Goal: Transaction & Acquisition: Download file/media

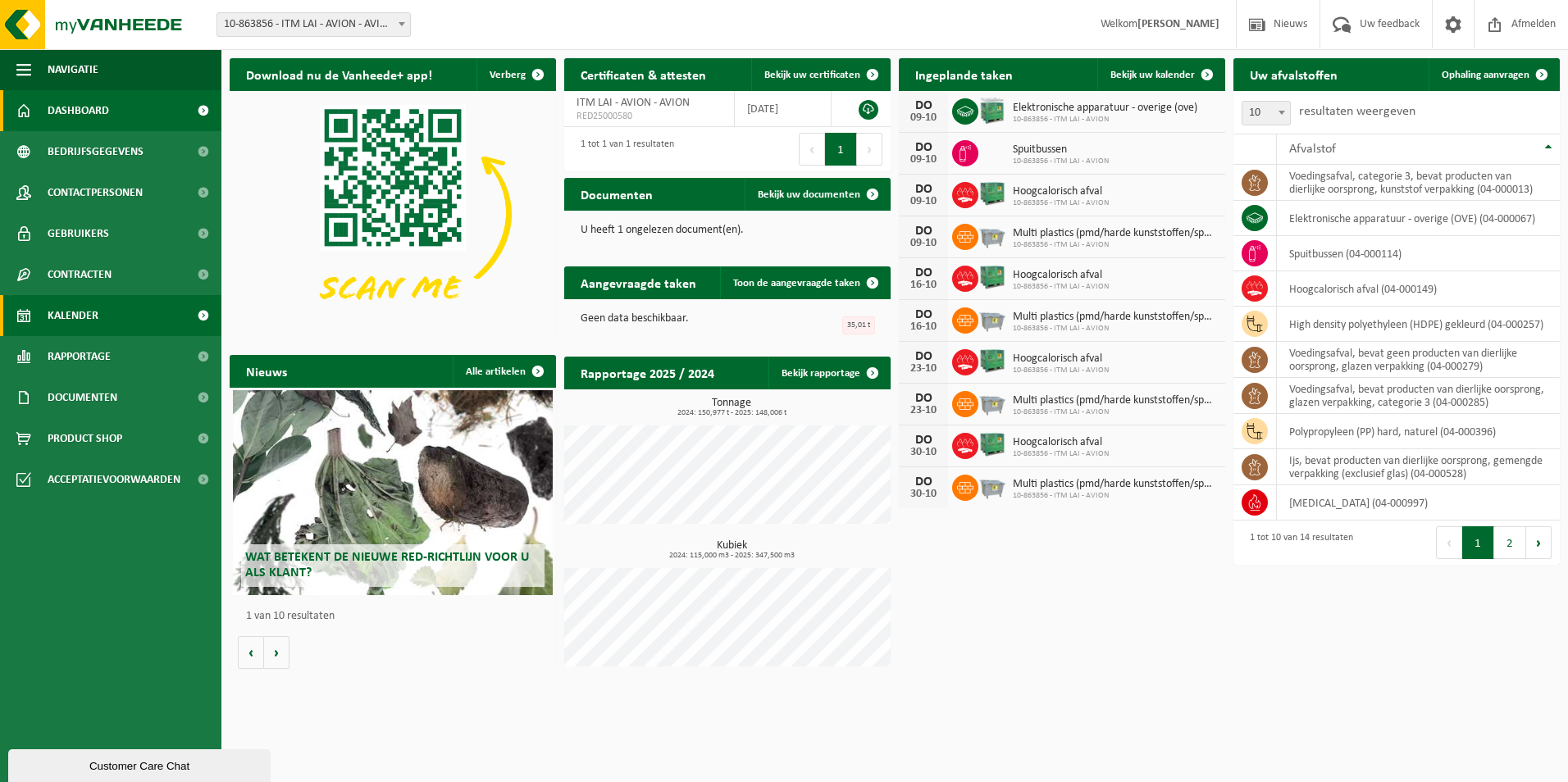
click at [93, 306] on span "Kalender" at bounding box center [73, 316] width 51 height 41
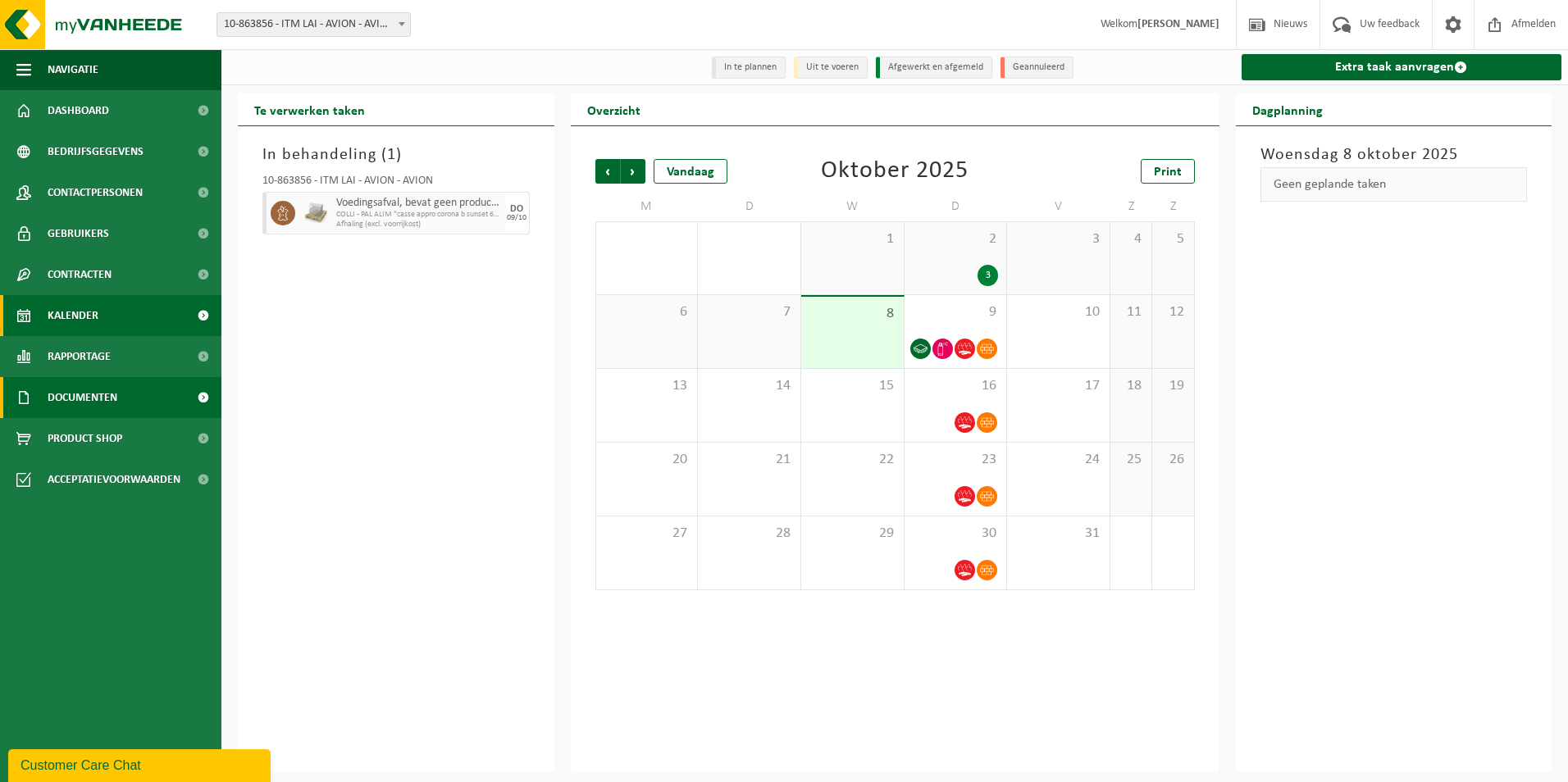
click at [95, 395] on span "Documenten" at bounding box center [83, 398] width 70 height 41
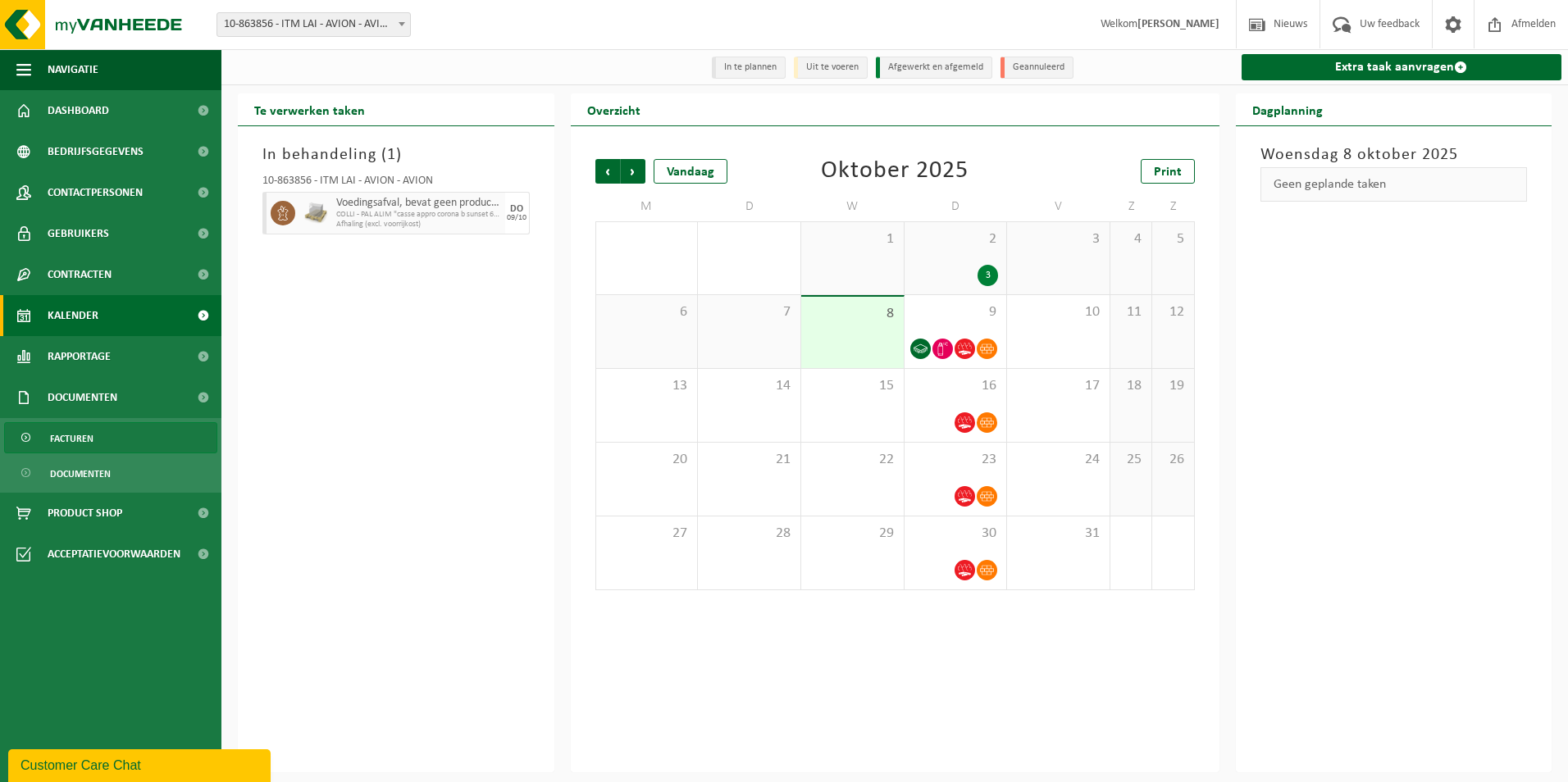
click at [98, 437] on link "Facturen" at bounding box center [110, 438] width 214 height 31
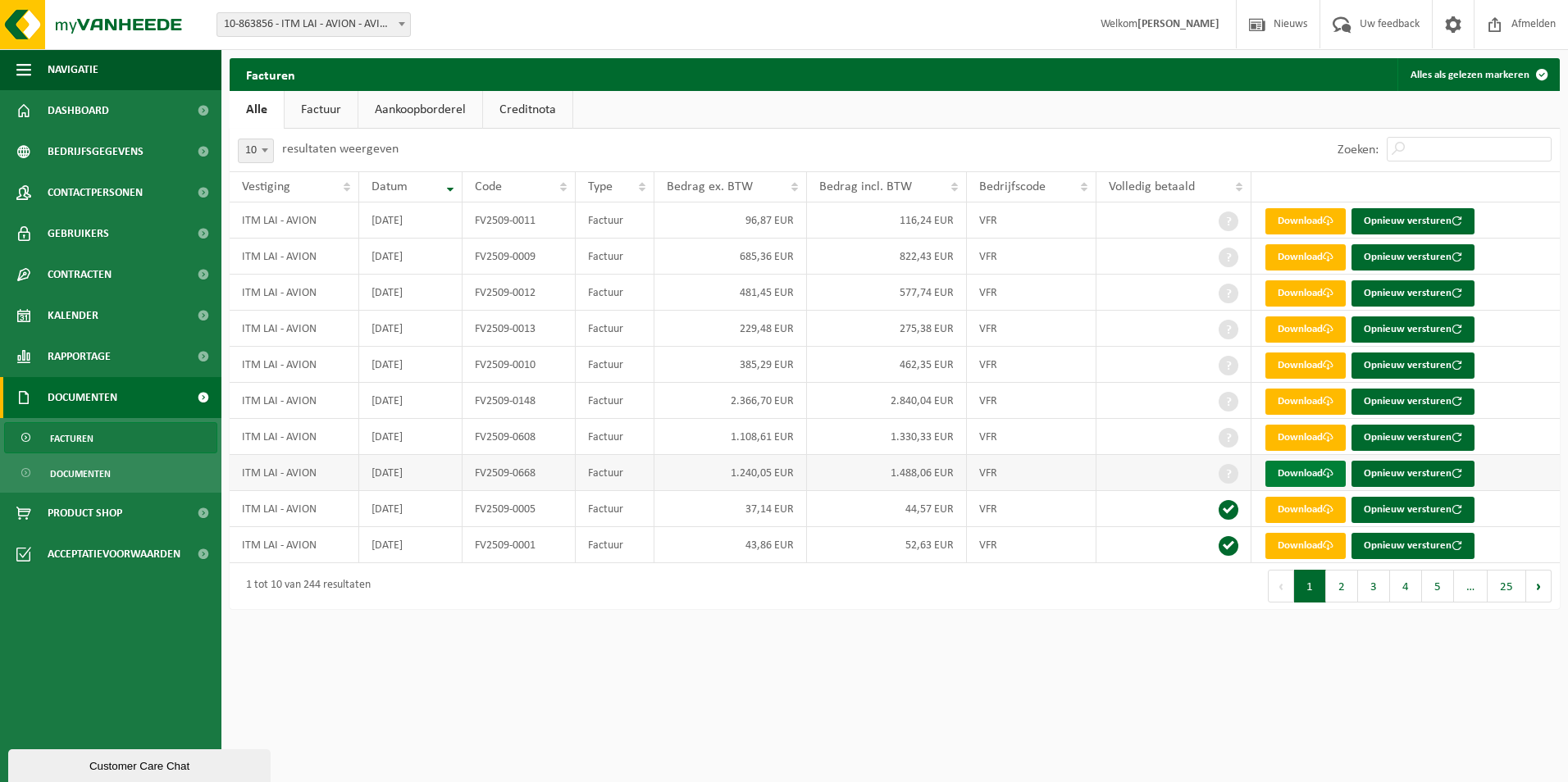
click at [1314, 474] on link "Download" at bounding box center [1304, 474] width 80 height 26
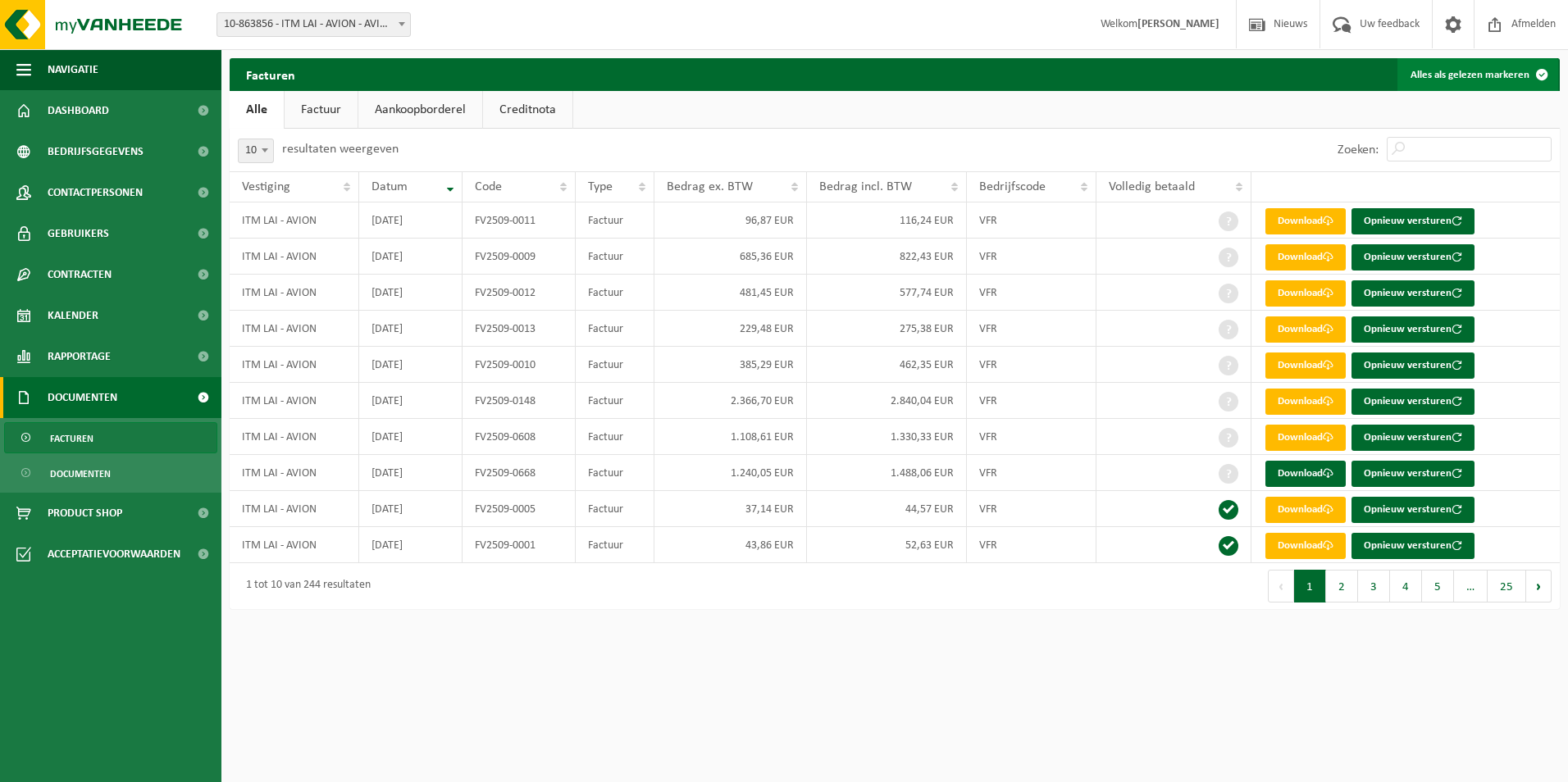
click at [1519, 73] on button "Alles als gelezen markeren" at bounding box center [1478, 74] width 161 height 33
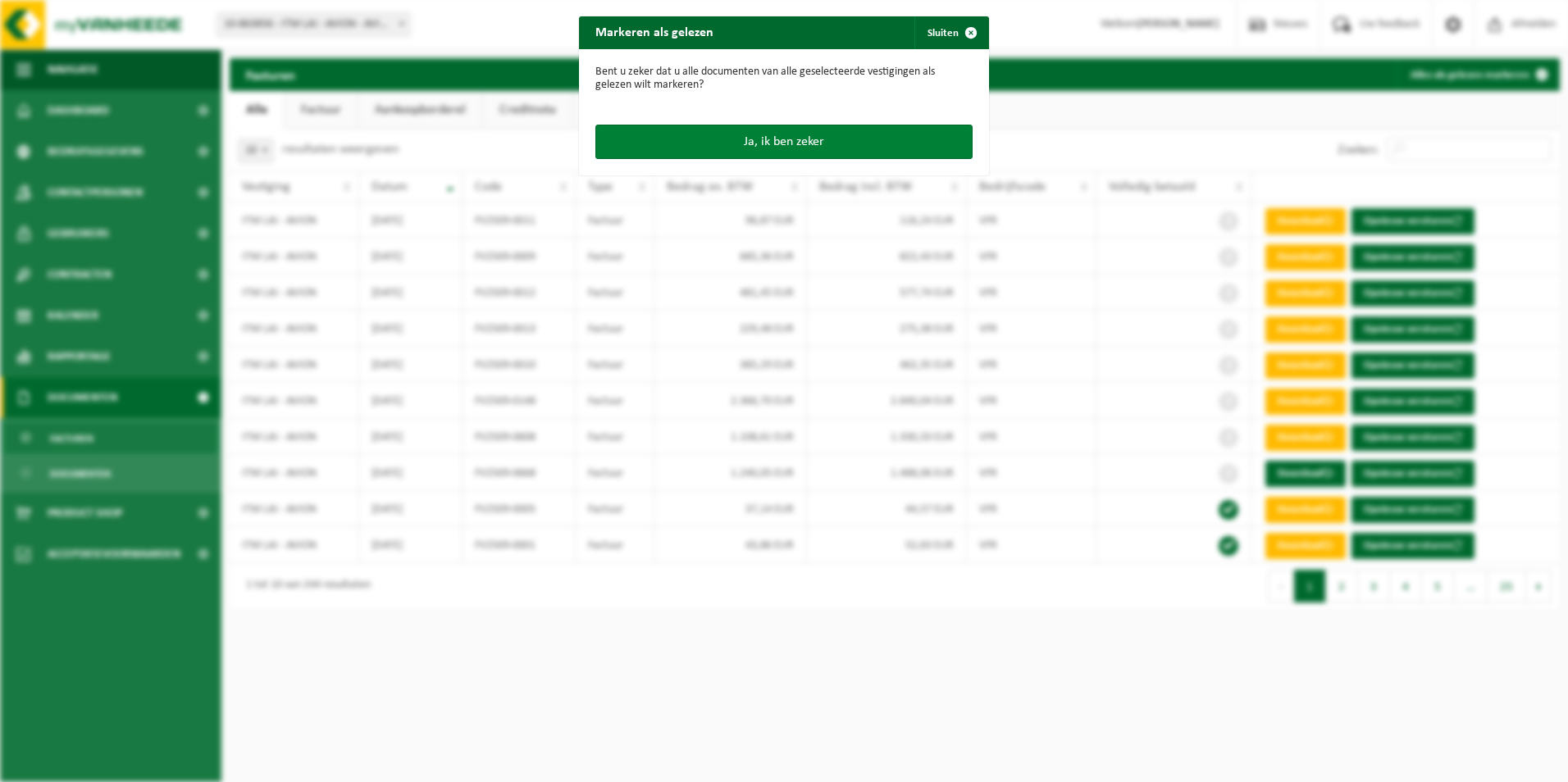
click at [770, 135] on button "Ja, ik ben zeker" at bounding box center [783, 141] width 377 height 35
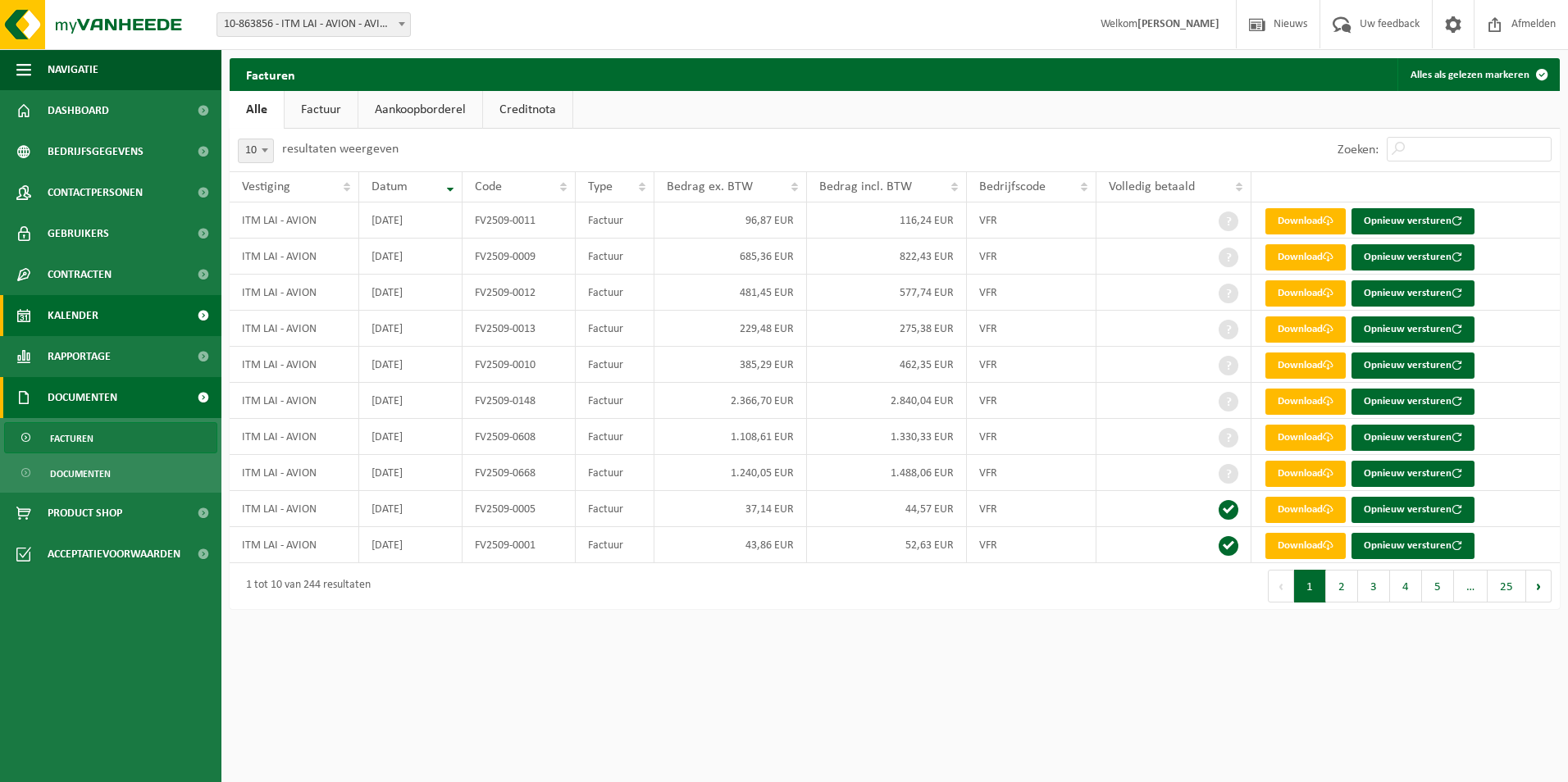
click at [71, 315] on span "Kalender" at bounding box center [73, 316] width 51 height 41
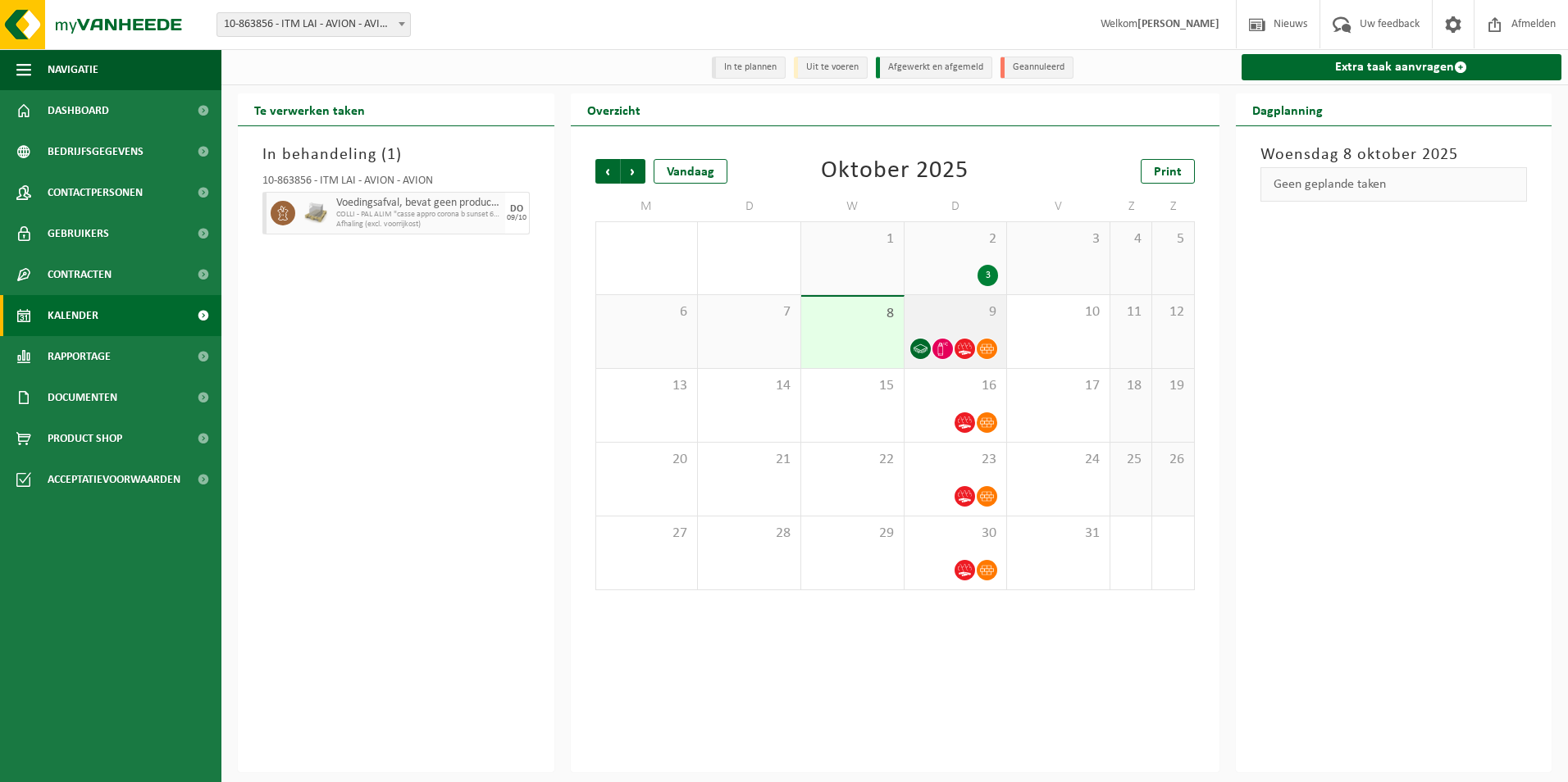
click at [976, 315] on span "9" at bounding box center [955, 311] width 86 height 18
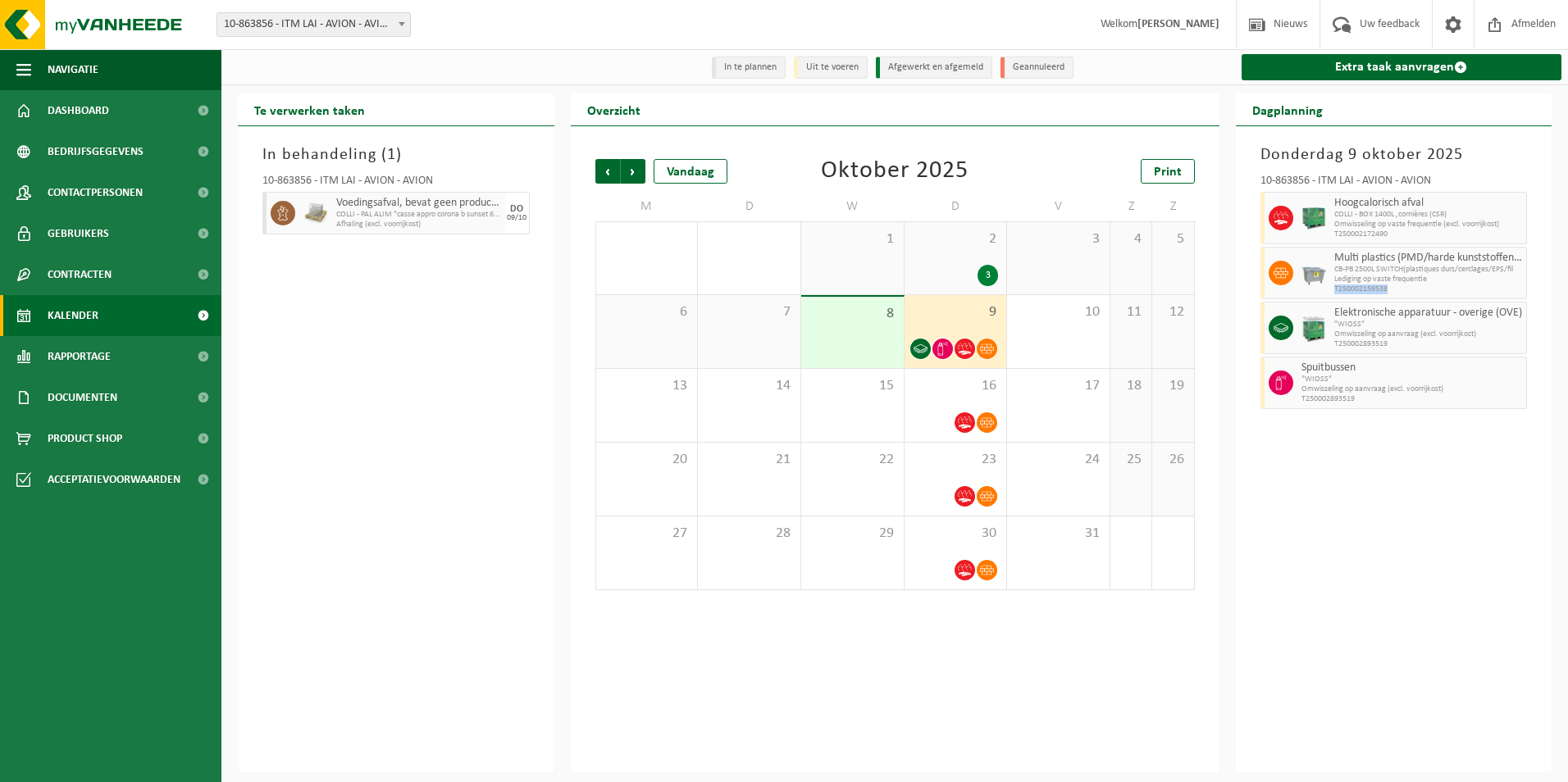
drag, startPoint x: 1390, startPoint y: 290, endPoint x: 1331, endPoint y: 289, distance: 59.0
click at [1331, 289] on div "Multi plastics (PMD/harde kunststoffen/spanbanden/EPS/folie naturel/folie gemen…" at bounding box center [1429, 273] width 198 height 53
copy span "T250002159538"
click at [1391, 235] on span "T250002172490" at bounding box center [1428, 234] width 188 height 9
drag, startPoint x: 1391, startPoint y: 235, endPoint x: 1330, endPoint y: 239, distance: 61.1
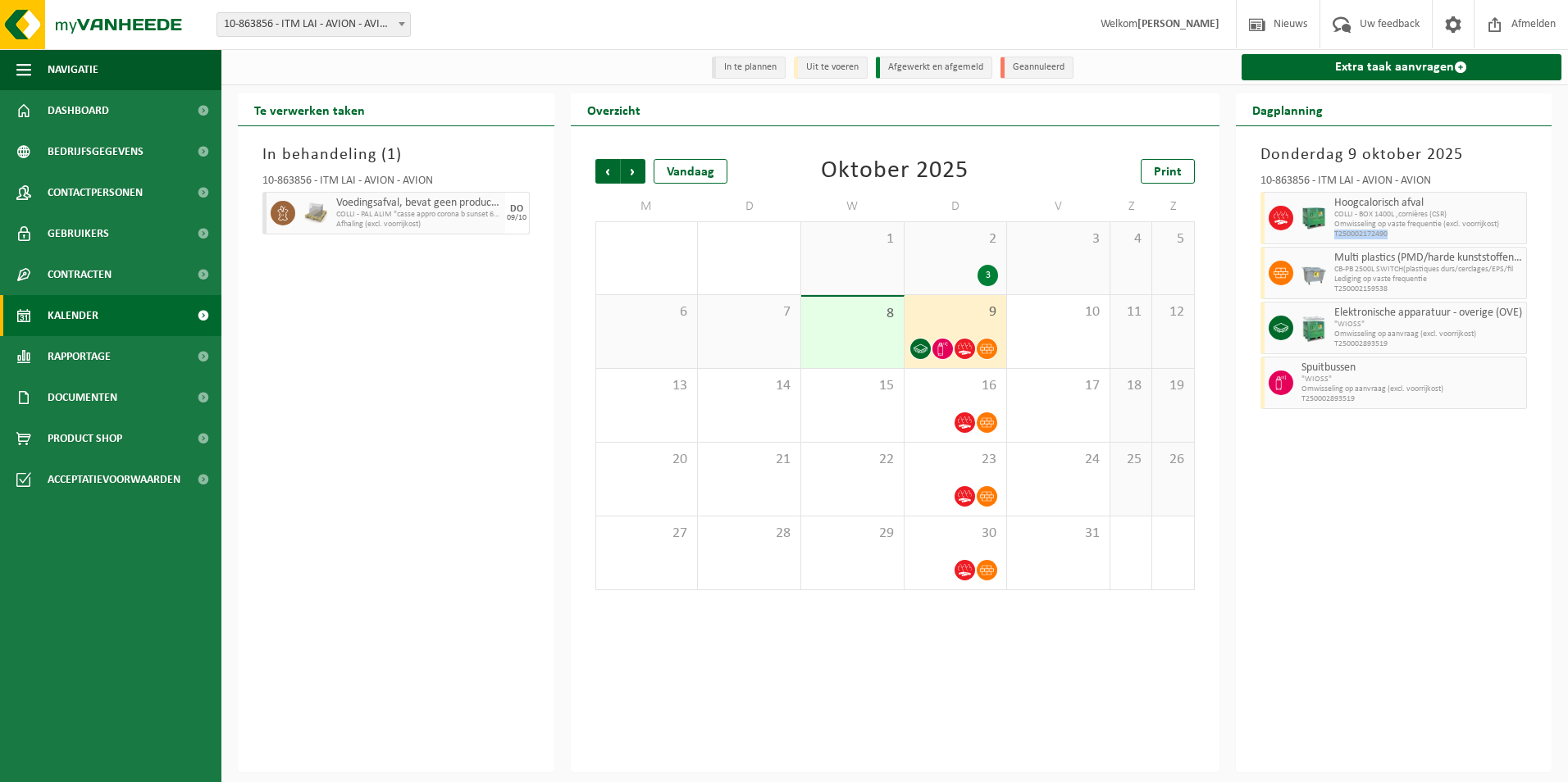
click at [1330, 239] on div "Hoogcalorisch afval COLLI - BOX 1400L ,cornières (CSR) Omwisseling op vaste fre…" at bounding box center [1429, 218] width 198 height 53
copy span "T250002172490"
click at [926, 391] on span "16" at bounding box center [955, 386] width 86 height 18
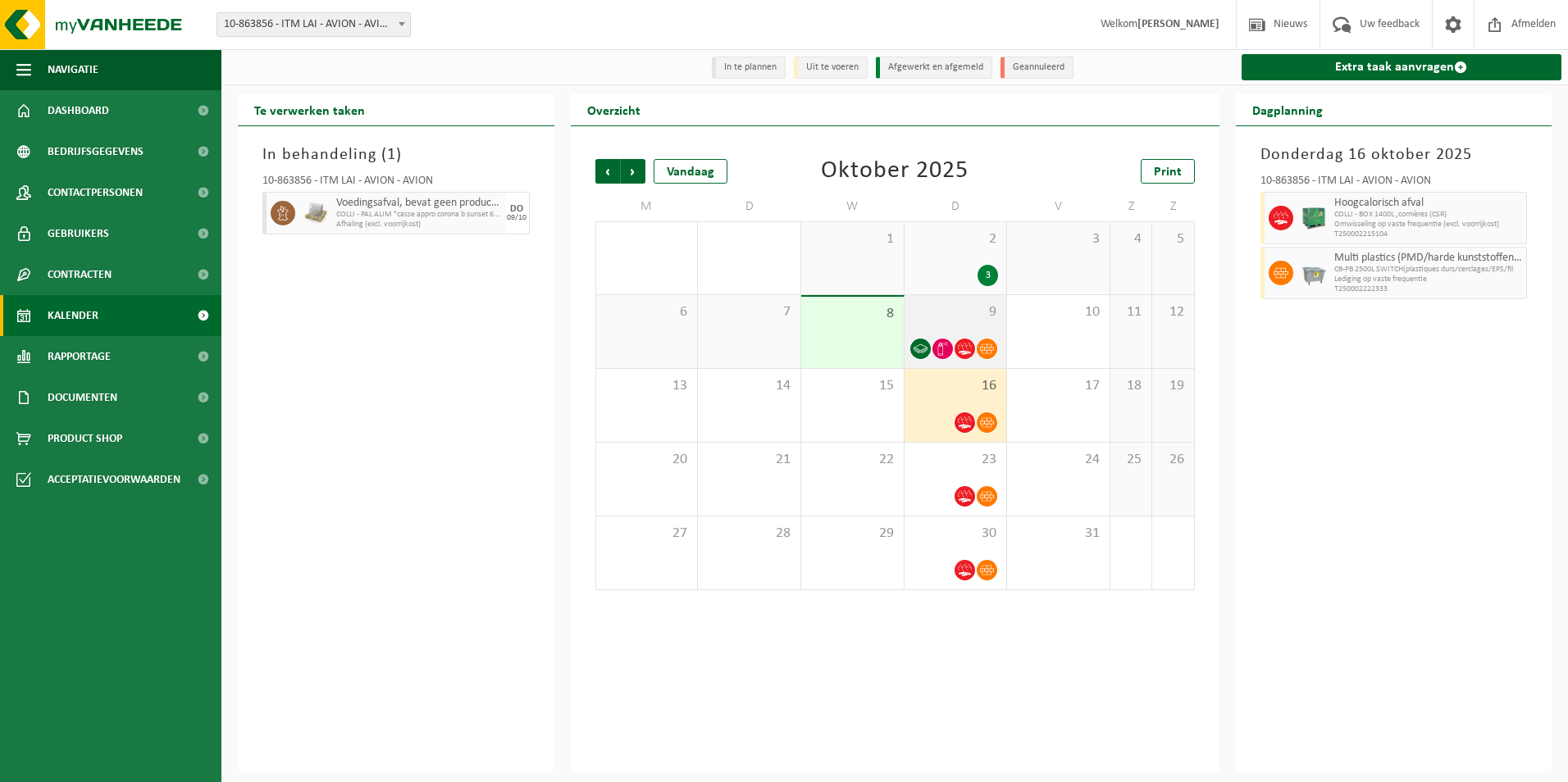
click at [933, 308] on span "9" at bounding box center [955, 311] width 86 height 18
